Goal: Check status

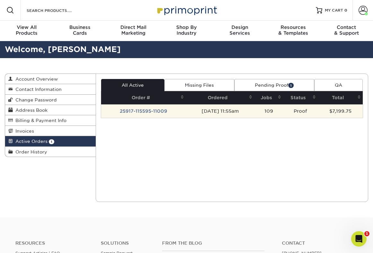
click at [220, 111] on td "[DATE] 11:55am" at bounding box center [220, 110] width 69 height 13
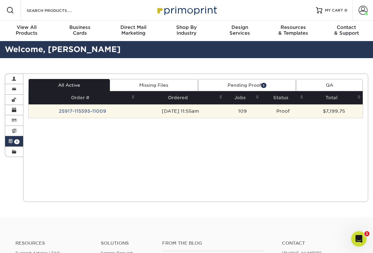
click at [69, 112] on td "25917-115595-11009" at bounding box center [83, 110] width 108 height 13
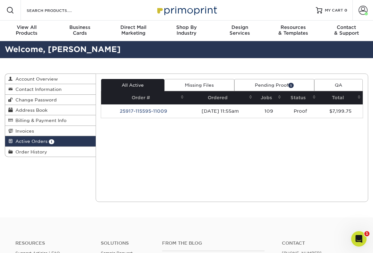
click at [254, 86] on link "Pending Proof 1" at bounding box center [274, 85] width 80 height 12
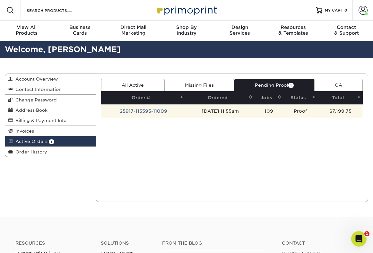
click at [153, 112] on td "25917-115595-11009" at bounding box center [143, 110] width 85 height 13
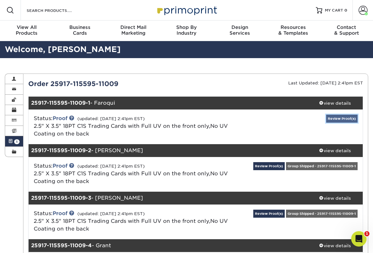
click at [329, 118] on link "Review Proof(s)" at bounding box center [341, 119] width 31 height 8
click at [335, 118] on link "Review Proof(s)" at bounding box center [341, 119] width 31 height 8
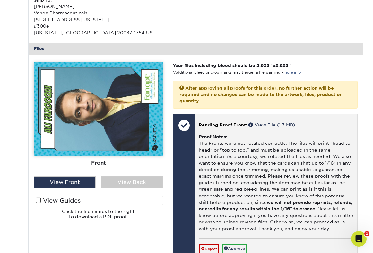
scroll to position [247, 0]
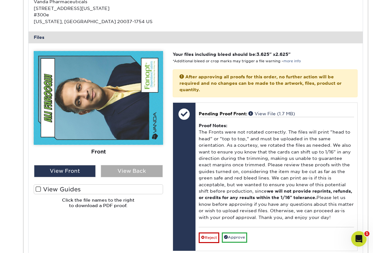
click at [111, 174] on div "View Back" at bounding box center [132, 171] width 62 height 12
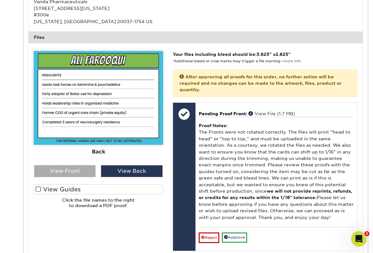
click at [80, 172] on div "View Front" at bounding box center [65, 171] width 62 height 12
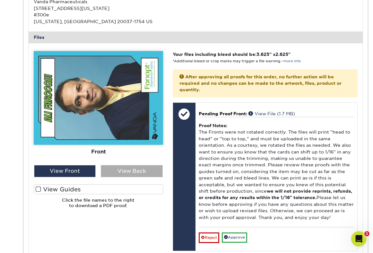
click at [110, 172] on div "View Back" at bounding box center [132, 171] width 62 height 12
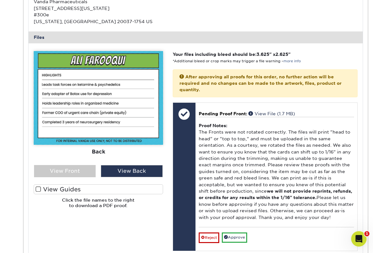
click at [50, 193] on label "View Guides" at bounding box center [98, 189] width 129 height 10
click at [0, 0] on input "View Guides" at bounding box center [0, 0] width 0 height 0
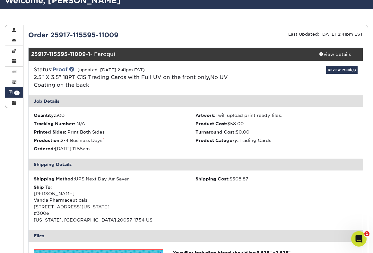
scroll to position [38, 0]
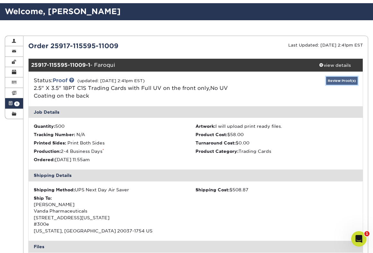
click at [341, 81] on link "Review Proof(s)" at bounding box center [341, 81] width 31 height 8
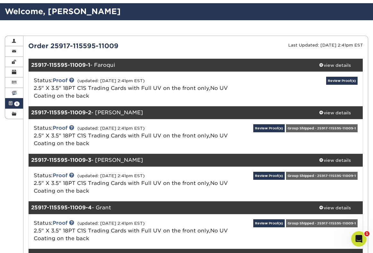
click at [14, 92] on span at bounding box center [14, 92] width 4 height 5
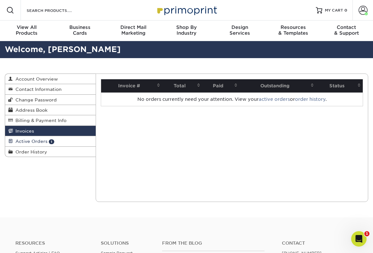
click at [39, 143] on span "Active Orders" at bounding box center [30, 141] width 35 height 5
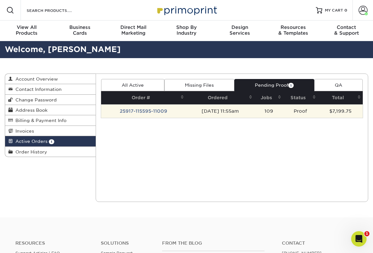
click at [148, 112] on td "25917-115595-11009" at bounding box center [143, 110] width 85 height 13
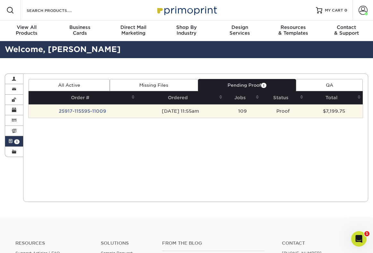
click at [190, 112] on td "[DATE] 11:55am" at bounding box center [181, 110] width 88 height 13
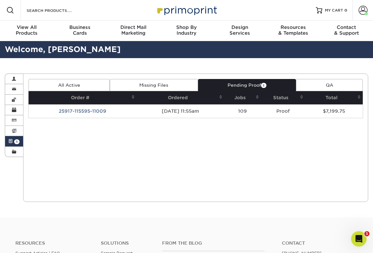
click at [316, 83] on link "QA" at bounding box center [329, 85] width 67 height 12
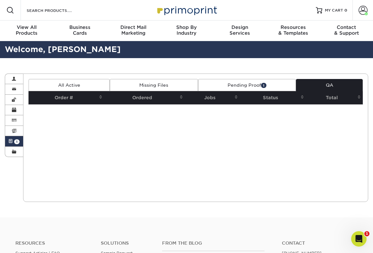
click at [239, 89] on link "Pending Proof 1" at bounding box center [247, 85] width 98 height 12
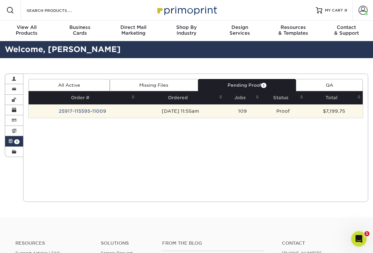
click at [291, 111] on td "Proof" at bounding box center [283, 110] width 44 height 13
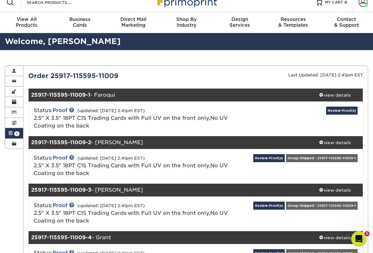
scroll to position [9, 0]
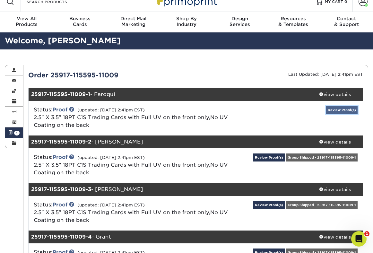
click at [337, 111] on link "Review Proof(s)" at bounding box center [341, 110] width 31 height 8
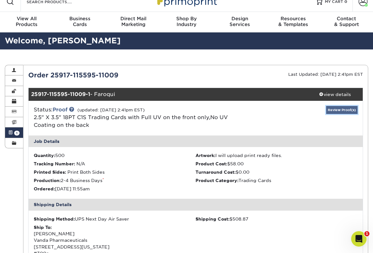
click at [339, 111] on link "Review Proof(s)" at bounding box center [341, 110] width 31 height 8
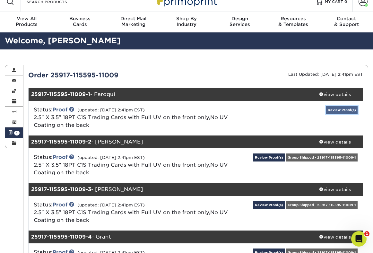
click at [341, 109] on link "Review Proof(s)" at bounding box center [341, 110] width 31 height 8
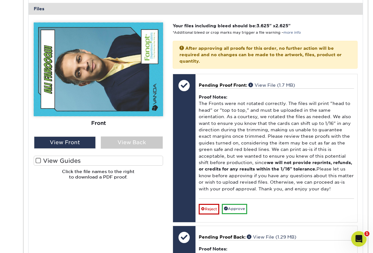
scroll to position [277, 0]
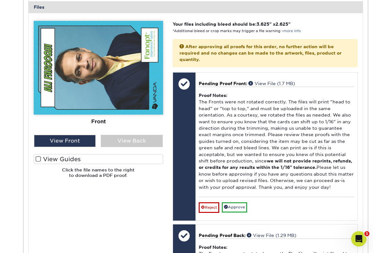
click at [73, 157] on label "View Guides" at bounding box center [98, 159] width 129 height 10
click at [0, 0] on input "View Guides" at bounding box center [0, 0] width 0 height 0
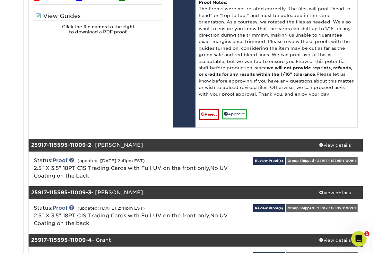
scroll to position [541, 0]
